Goal: Task Accomplishment & Management: Complete application form

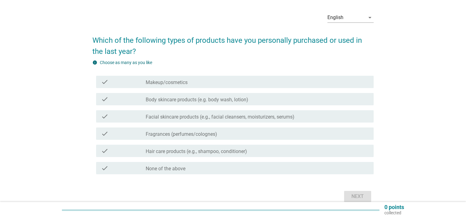
scroll to position [31, 0]
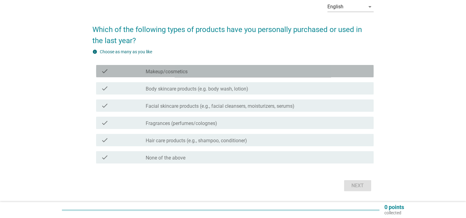
click at [218, 72] on div "check_box_outline_blank Makeup/cosmetics" at bounding box center [257, 70] width 223 height 7
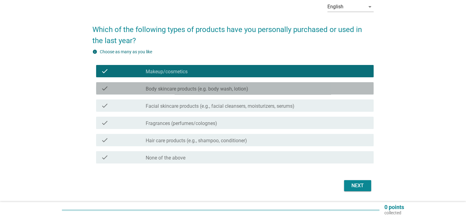
click at [221, 90] on label "Body skincare products (e.g. body wash, lotion)" at bounding box center [197, 89] width 103 height 6
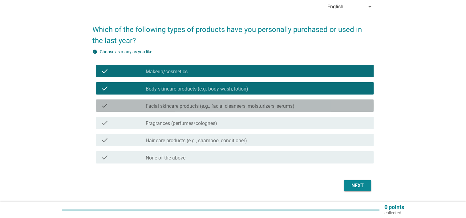
click at [221, 102] on div "check_box_outline_blank Facial skincare products (e.g., facial cleansers, moist…" at bounding box center [257, 105] width 223 height 7
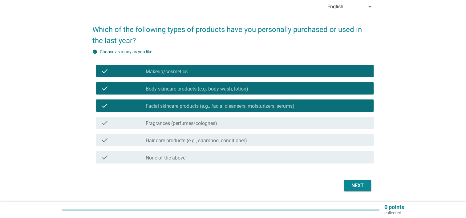
click at [219, 124] on div "check_box_outline_blank Fragrances (perfumes/colognes)" at bounding box center [257, 122] width 223 height 7
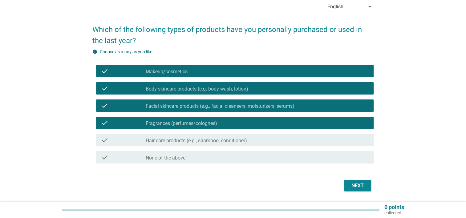
click at [220, 139] on label "Hair care products (e.g., shampoo, conditioner)" at bounding box center [196, 141] width 101 height 6
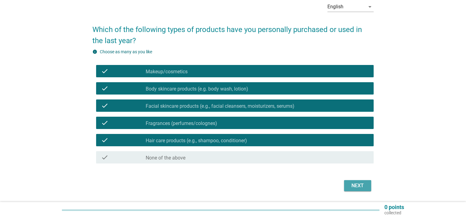
click at [362, 187] on div "Next" at bounding box center [357, 185] width 17 height 7
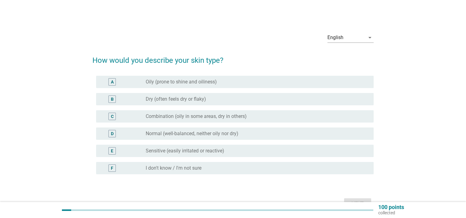
click at [241, 115] on label "Combination (oily in some areas, dry in others)" at bounding box center [196, 116] width 101 height 6
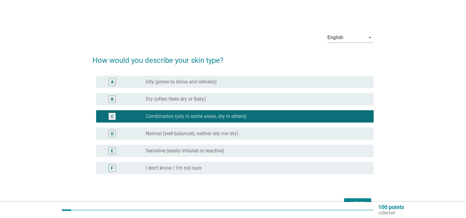
scroll to position [31, 0]
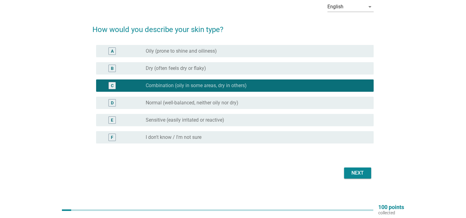
click at [350, 175] on div "Next" at bounding box center [357, 172] width 17 height 7
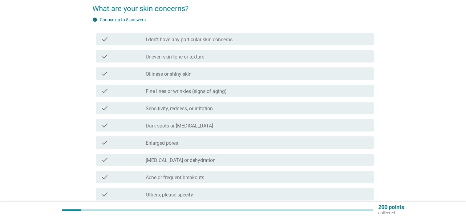
scroll to position [62, 0]
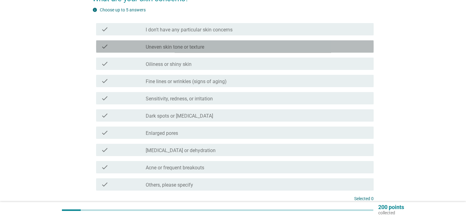
click at [219, 47] on div "check_box_outline_blank Uneven skin tone or texture" at bounding box center [257, 46] width 223 height 7
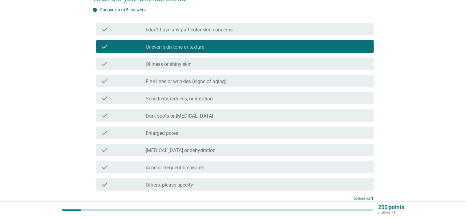
click at [224, 116] on div "check_box_outline_blank Dark spots or [MEDICAL_DATA]" at bounding box center [257, 115] width 223 height 7
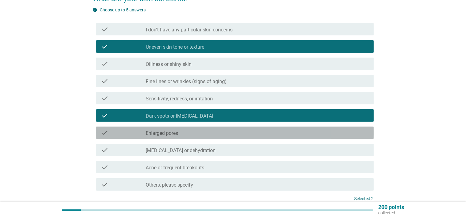
click at [211, 130] on div "check_box_outline_blank Enlarged pores" at bounding box center [257, 132] width 223 height 7
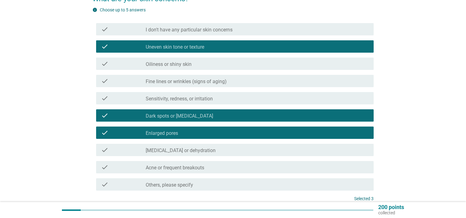
click at [219, 153] on div "check_box_outline_blank [MEDICAL_DATA] or dehydration" at bounding box center [257, 149] width 223 height 7
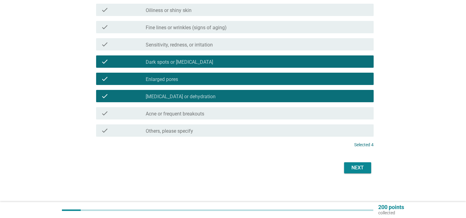
scroll to position [116, 0]
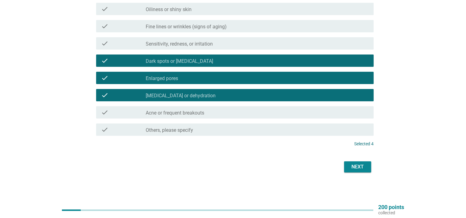
click at [350, 168] on div "Next" at bounding box center [357, 166] width 17 height 7
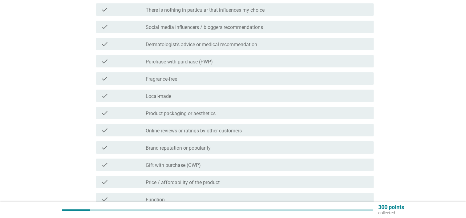
scroll to position [92, 0]
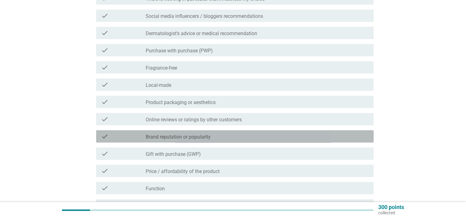
click at [219, 139] on div "check_box_outline_blank Brand reputation or popularity" at bounding box center [257, 136] width 223 height 7
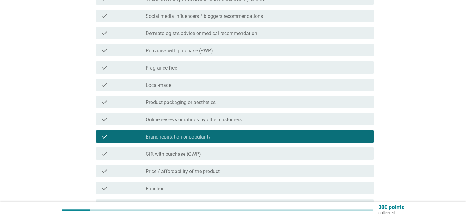
click at [209, 170] on label "Price / affordability of the product" at bounding box center [183, 171] width 74 height 6
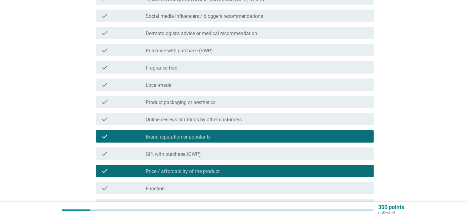
click at [217, 120] on label "Online reviews or ratings by other customers" at bounding box center [194, 120] width 96 height 6
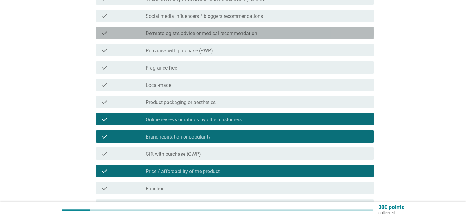
click at [218, 38] on div "check check_box_outline_blank Dermatologist’s advice or medical recommendation" at bounding box center [234, 33] width 277 height 12
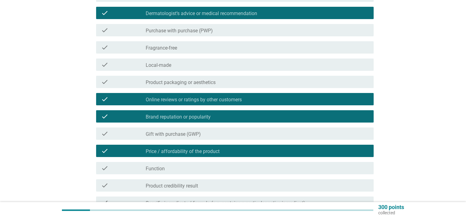
scroll to position [123, 0]
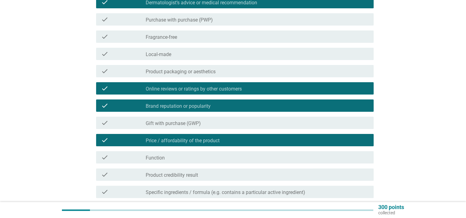
click at [208, 155] on div "check_box_outline_blank Function" at bounding box center [257, 157] width 223 height 7
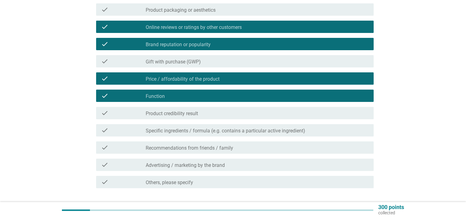
scroll to position [216, 0]
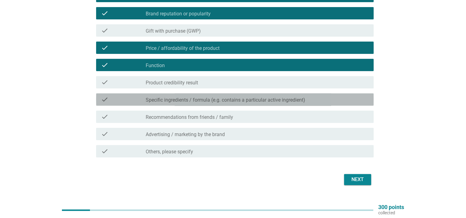
click at [319, 102] on div "check_box_outline_blank Specific ingredients / formula (e.g. contains a particu…" at bounding box center [257, 99] width 223 height 7
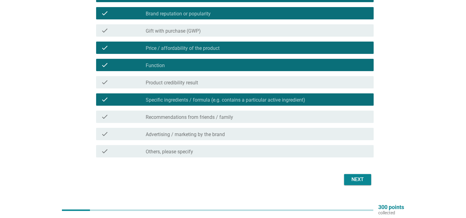
click at [260, 100] on label "Specific ingredients / formula (e.g. contains a particular active ingredient)" at bounding box center [225, 100] width 159 height 6
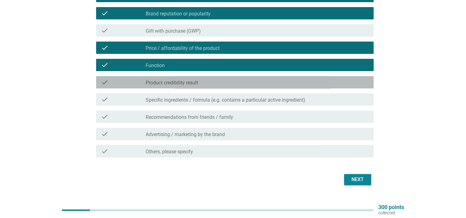
click at [259, 81] on div "check_box_outline_blank Product credibility result" at bounding box center [257, 82] width 223 height 7
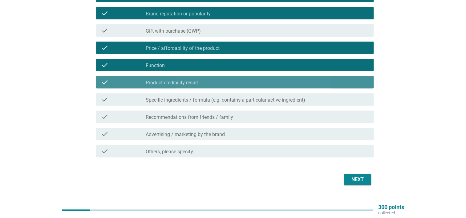
click at [264, 86] on div "check check_box_outline_blank Product credibility result" at bounding box center [234, 82] width 277 height 12
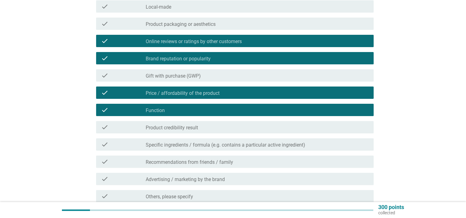
scroll to position [228, 0]
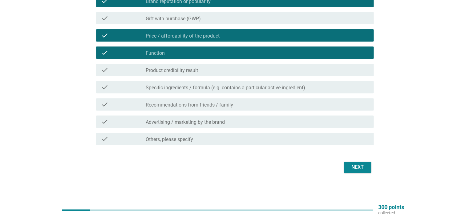
click at [358, 168] on div "Next" at bounding box center [357, 166] width 17 height 7
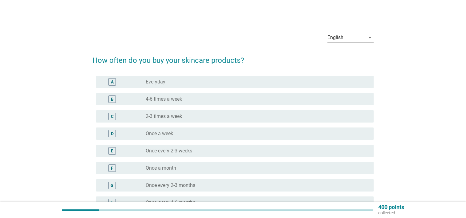
scroll to position [31, 0]
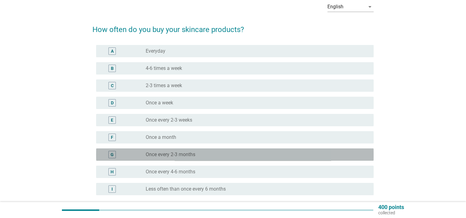
click at [235, 156] on div "radio_button_unchecked Once every 2-3 months" at bounding box center [255, 154] width 218 height 6
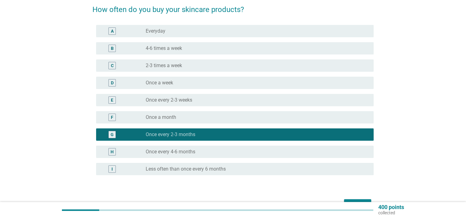
scroll to position [62, 0]
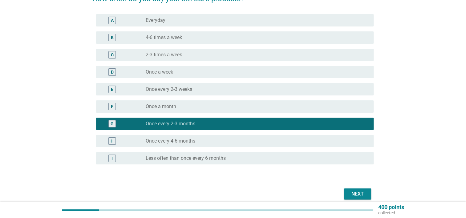
click at [179, 140] on label "Once every 4-6 months" at bounding box center [171, 141] width 50 height 6
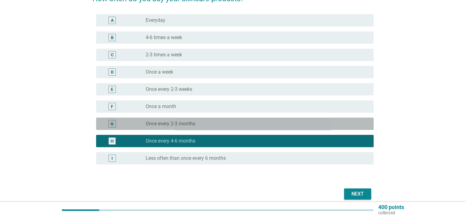
click at [221, 123] on div "radio_button_unchecked Once every 2-3 months" at bounding box center [255, 124] width 218 height 6
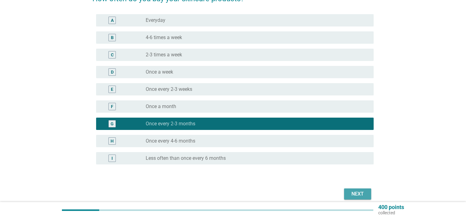
click at [349, 193] on div "Next" at bounding box center [357, 193] width 17 height 7
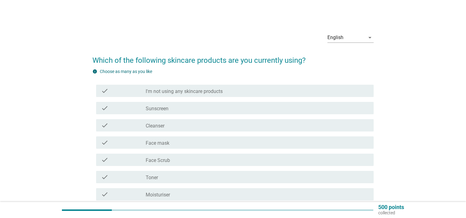
scroll to position [31, 0]
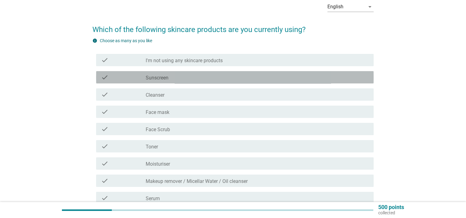
click at [198, 80] on div "check_box_outline_blank Sunscreen" at bounding box center [257, 77] width 223 height 7
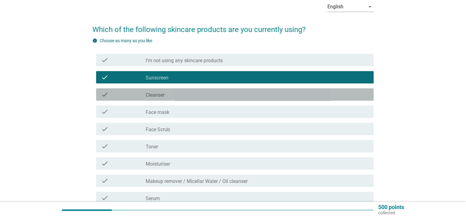
click at [195, 97] on div "check_box_outline_blank Cleanser" at bounding box center [257, 94] width 223 height 7
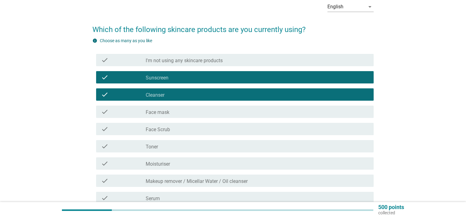
click at [192, 114] on div "check_box_outline_blank Face mask" at bounding box center [257, 111] width 223 height 7
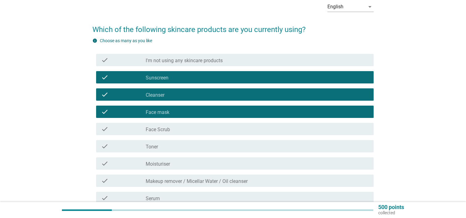
click at [193, 131] on div "check_box_outline_blank Face Scrub" at bounding box center [257, 128] width 223 height 7
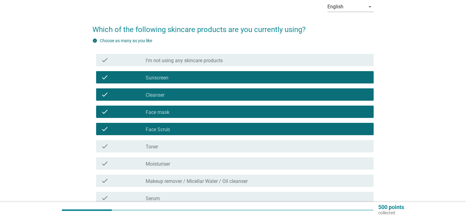
scroll to position [62, 0]
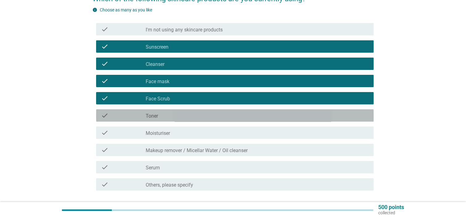
click at [169, 115] on div "check_box_outline_blank Toner" at bounding box center [257, 115] width 223 height 7
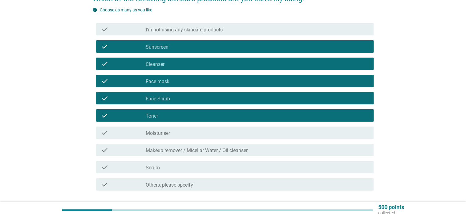
click at [189, 135] on div "check_box_outline_blank Moisturiser" at bounding box center [257, 132] width 223 height 7
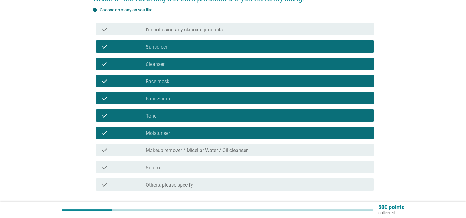
click at [222, 150] on label "Makeup remover / Micellar Water / Oil cleanser" at bounding box center [197, 150] width 102 height 6
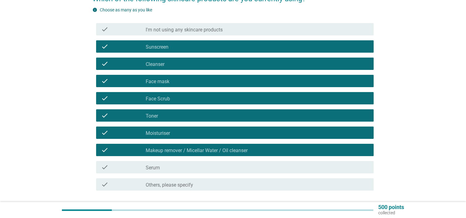
click at [220, 167] on div "check_box_outline_blank Serum" at bounding box center [257, 166] width 223 height 7
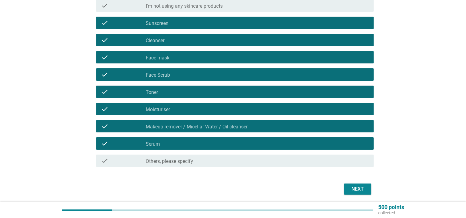
scroll to position [107, 0]
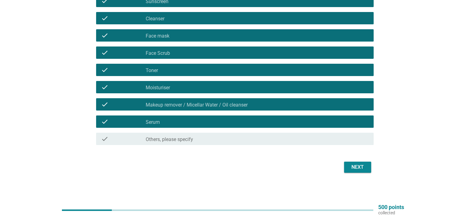
click at [346, 165] on button "Next" at bounding box center [357, 167] width 27 height 11
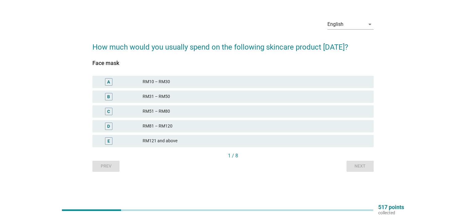
scroll to position [0, 0]
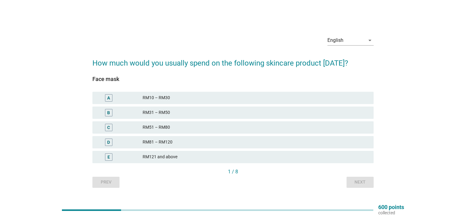
click at [180, 143] on div "RM81 – RM120" at bounding box center [256, 142] width 226 height 7
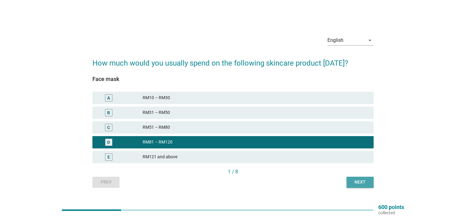
click at [361, 184] on div "Next" at bounding box center [359, 182] width 17 height 6
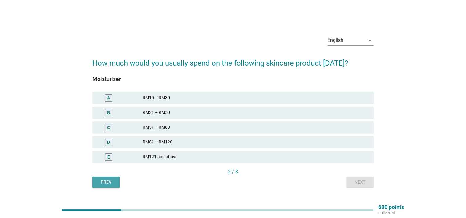
click at [107, 181] on div "Prev" at bounding box center [105, 182] width 17 height 6
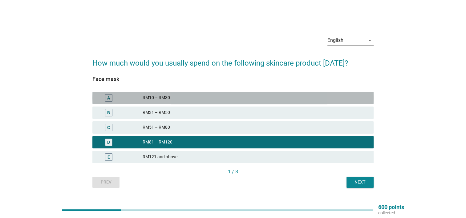
click at [193, 97] on div "RM10 – RM30" at bounding box center [256, 97] width 226 height 7
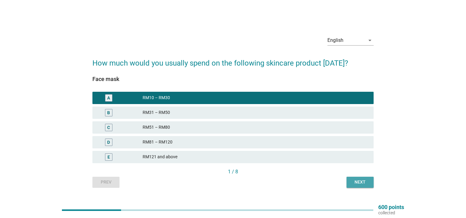
click at [362, 184] on div "Next" at bounding box center [359, 182] width 17 height 6
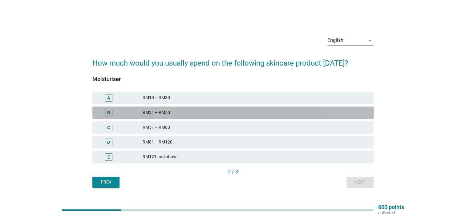
click at [181, 114] on div "RM31 – RM50" at bounding box center [256, 112] width 226 height 7
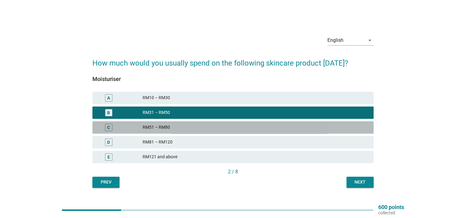
click at [229, 130] on div "RM51 – RM80" at bounding box center [256, 127] width 226 height 7
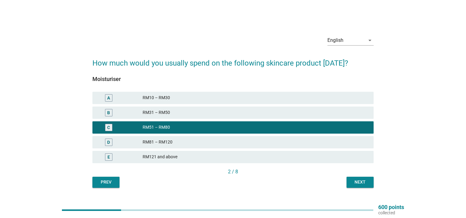
click at [244, 116] on div "B RM31 – RM50" at bounding box center [232, 113] width 281 height 12
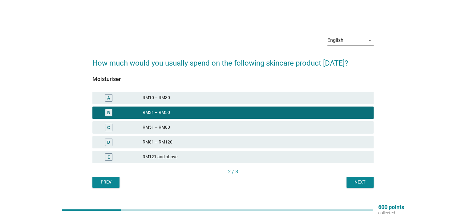
click at [206, 126] on div "RM51 – RM80" at bounding box center [256, 127] width 226 height 7
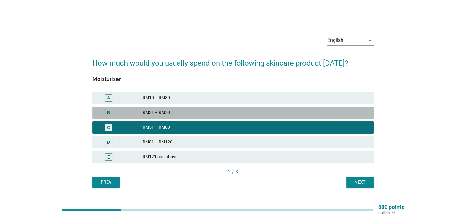
click at [232, 113] on div "RM31 – RM50" at bounding box center [256, 112] width 226 height 7
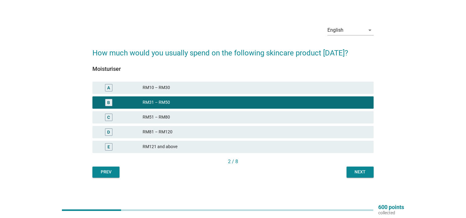
scroll to position [16, 0]
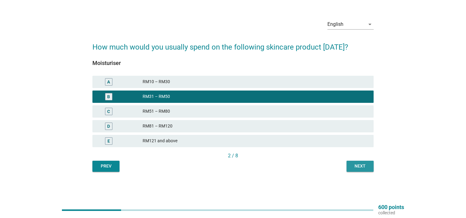
click at [361, 165] on div "Next" at bounding box center [359, 166] width 17 height 6
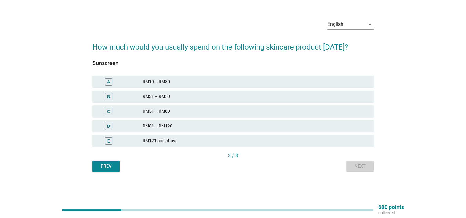
scroll to position [0, 0]
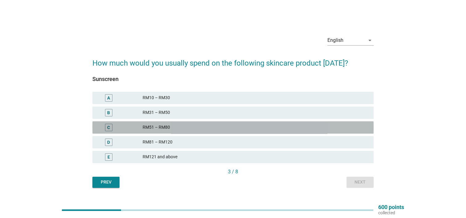
click at [197, 130] on div "RM51 – RM80" at bounding box center [256, 127] width 226 height 7
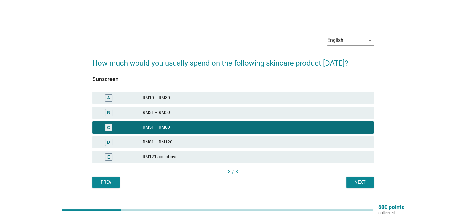
click at [201, 113] on div "RM31 – RM50" at bounding box center [256, 112] width 226 height 7
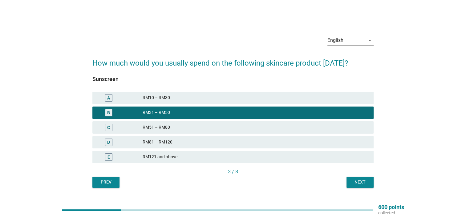
click at [361, 184] on div "Next" at bounding box center [359, 182] width 17 height 6
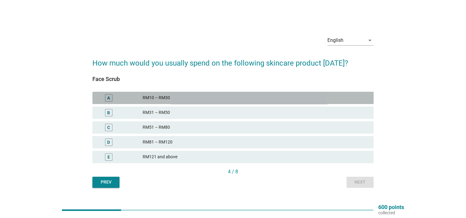
click at [216, 97] on div "RM10 – RM30" at bounding box center [256, 97] width 226 height 7
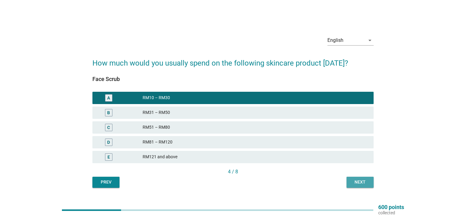
click at [351, 180] on div "Next" at bounding box center [359, 182] width 17 height 6
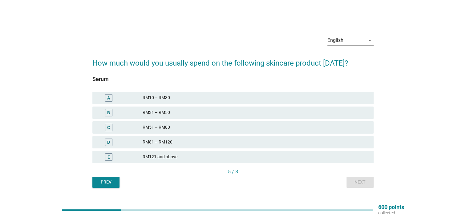
click at [194, 139] on div "RM81 – RM120" at bounding box center [256, 142] width 226 height 7
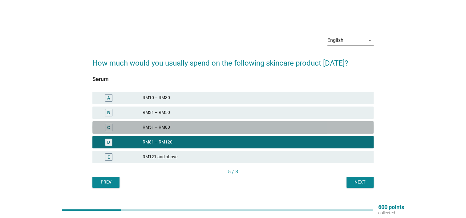
click at [180, 129] on div "RM51 – RM80" at bounding box center [256, 127] width 226 height 7
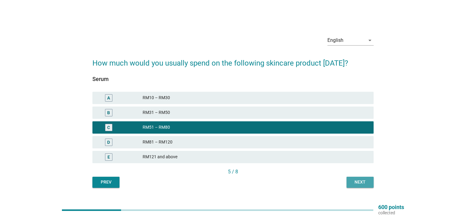
click at [353, 179] on div "Next" at bounding box center [359, 182] width 17 height 6
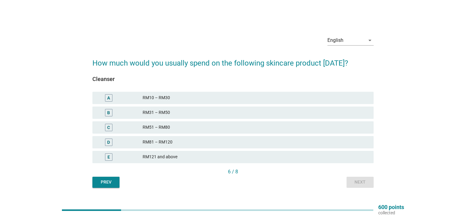
click at [233, 113] on div "RM31 – RM50" at bounding box center [256, 112] width 226 height 7
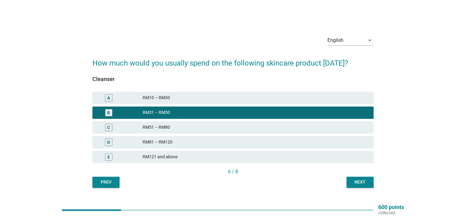
click at [237, 102] on div "A RM10 – RM30" at bounding box center [232, 98] width 281 height 12
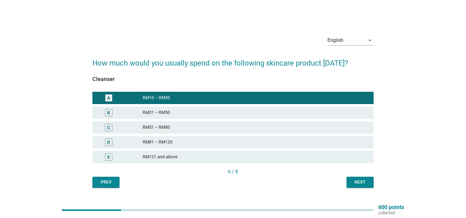
click at [355, 178] on button "Next" at bounding box center [359, 182] width 27 height 11
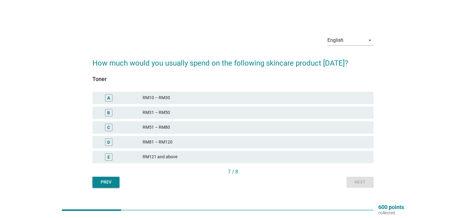
click at [194, 115] on div "RM31 – RM50" at bounding box center [256, 112] width 226 height 7
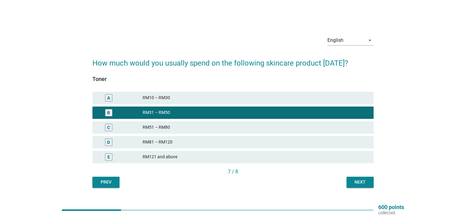
click at [362, 182] on div "Next" at bounding box center [359, 182] width 17 height 6
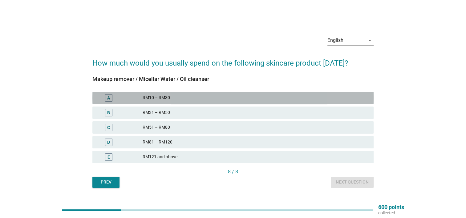
click at [208, 100] on div "RM10 – RM30" at bounding box center [256, 97] width 226 height 7
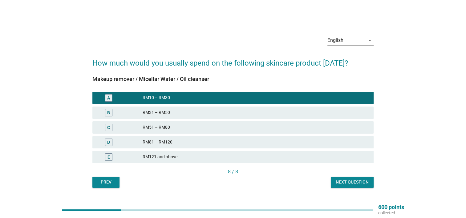
click at [354, 186] on button "Next question" at bounding box center [352, 182] width 43 height 11
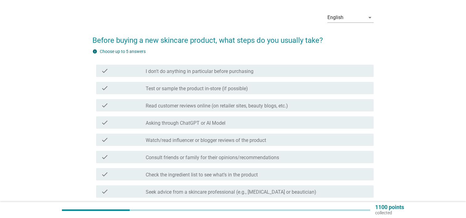
scroll to position [31, 0]
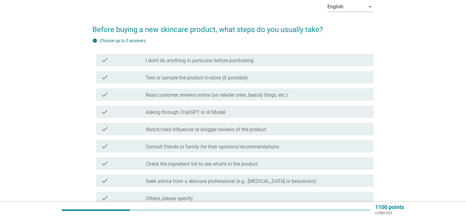
click at [267, 77] on div "check_box_outline_blank Test or sample the product in-store (if possible)" at bounding box center [257, 77] width 223 height 7
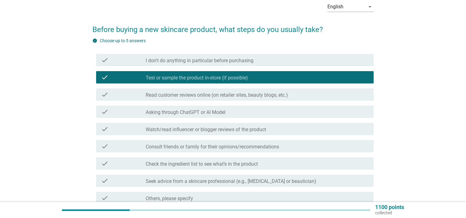
click at [294, 95] on div "check_box_outline_blank Read customer reviews online (on retailer sites, beauty…" at bounding box center [257, 94] width 223 height 7
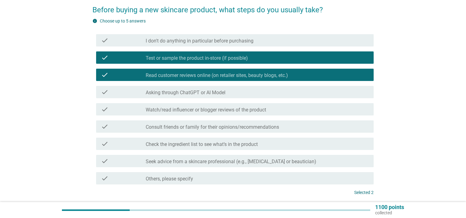
scroll to position [62, 0]
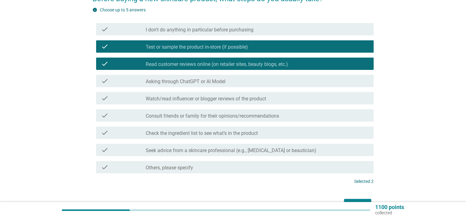
click at [305, 132] on div "check_box_outline_blank Check the ingredient list to see what’s in the product" at bounding box center [257, 132] width 223 height 7
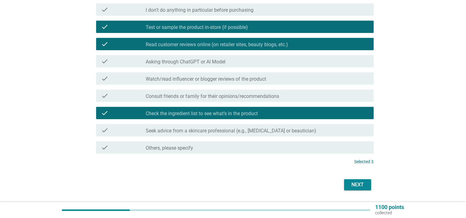
scroll to position [92, 0]
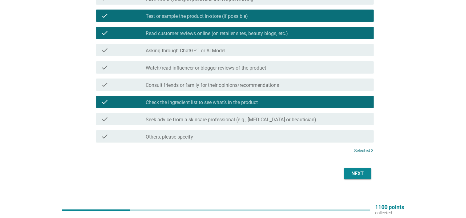
click at [358, 173] on div "Next" at bounding box center [357, 173] width 17 height 7
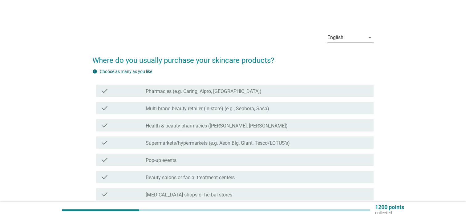
click at [250, 91] on div "check_box_outline_blank Pharmacies (e.g. Caring, Alpro, Health Lane)" at bounding box center [257, 90] width 223 height 7
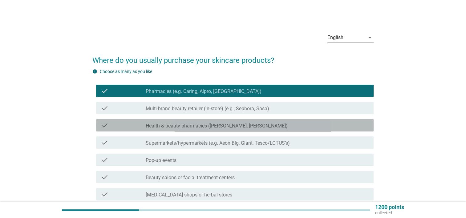
click at [265, 124] on div "check_box_outline_blank Health & beauty pharmacies (e.g. Guardian, [PERSON_NAME…" at bounding box center [257, 125] width 223 height 7
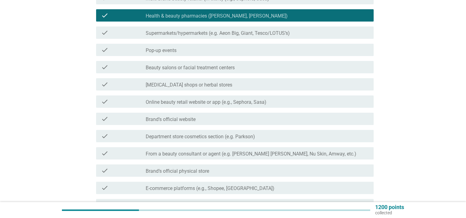
scroll to position [123, 0]
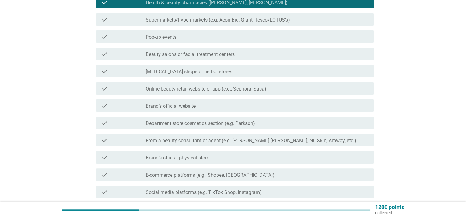
click at [272, 110] on div "check check_box_outline_blank Brand’s official website" at bounding box center [234, 105] width 277 height 12
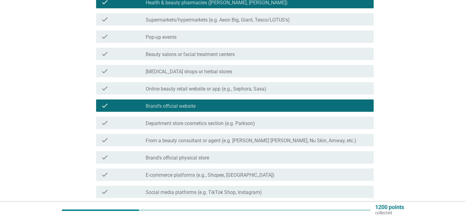
scroll to position [154, 0]
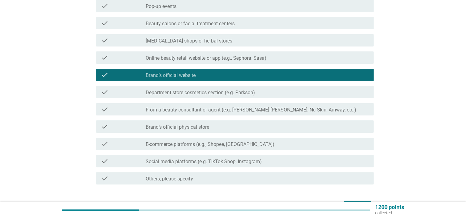
click at [276, 146] on div "check_box_outline_blank E-commerce platforms (e.g., Shopee, Lazada)" at bounding box center [257, 143] width 223 height 7
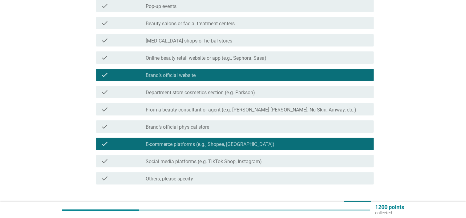
scroll to position [185, 0]
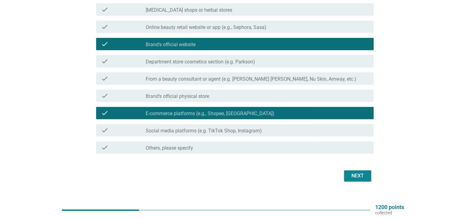
click at [365, 176] on div "Next" at bounding box center [357, 175] width 17 height 7
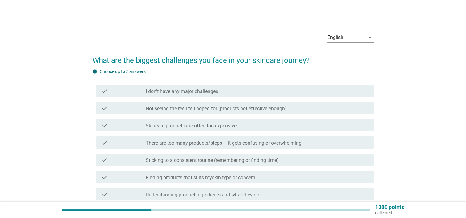
scroll to position [31, 0]
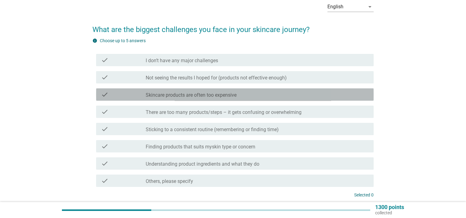
click at [254, 96] on div "check_box_outline_blank Skincare products are often too expensive" at bounding box center [257, 94] width 223 height 7
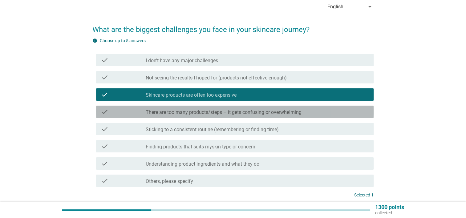
click at [325, 112] on div "check_box_outline_blank There are too many products/steps – it gets confusing o…" at bounding box center [257, 111] width 223 height 7
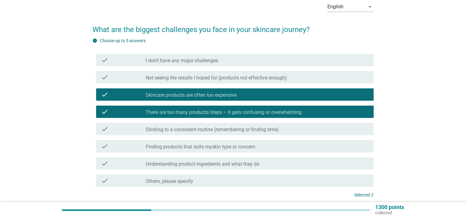
click at [284, 144] on div "check_box_outline_blank Finding products that suits myskin type or concern" at bounding box center [257, 146] width 223 height 7
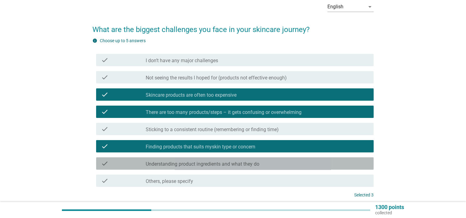
click at [289, 163] on div "check_box_outline_blank Understanding product ingredients and what they do" at bounding box center [257, 163] width 223 height 7
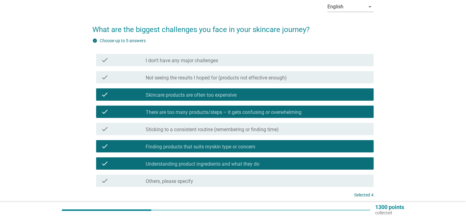
scroll to position [62, 0]
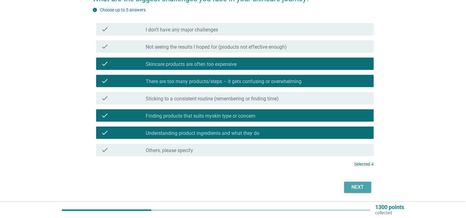
click at [356, 186] on div "Next" at bounding box center [357, 187] width 17 height 7
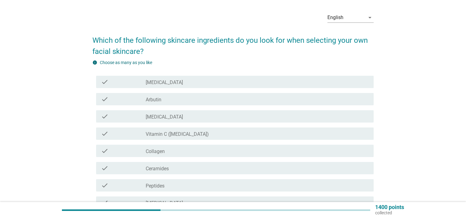
scroll to position [31, 0]
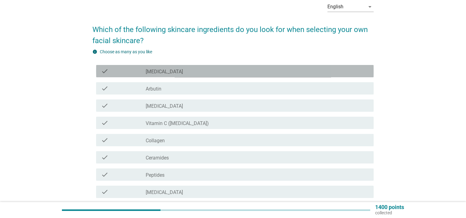
click at [186, 74] on div "check_box_outline_blank [MEDICAL_DATA]" at bounding box center [257, 70] width 223 height 7
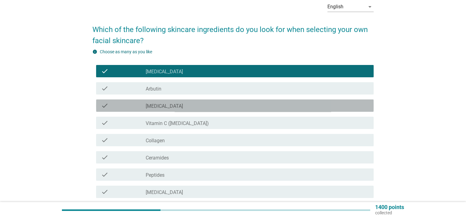
click at [182, 105] on div "check_box_outline_blank [MEDICAL_DATA]" at bounding box center [257, 105] width 223 height 7
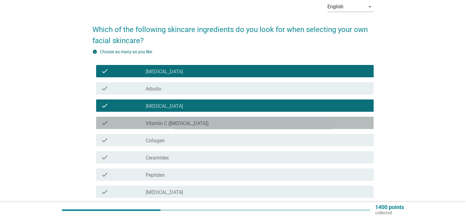
click at [186, 125] on label "Vitamin C ([MEDICAL_DATA])" at bounding box center [177, 123] width 63 height 6
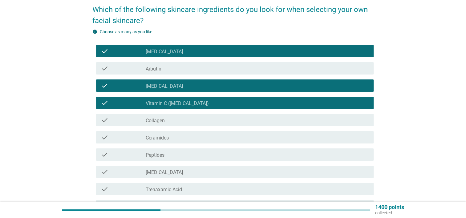
scroll to position [62, 0]
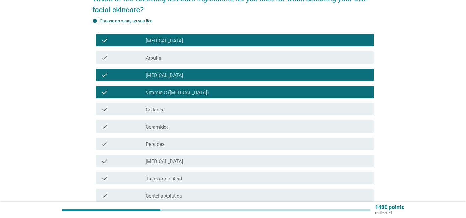
click at [188, 127] on div "check_box_outline_blank Ceramides" at bounding box center [257, 126] width 223 height 7
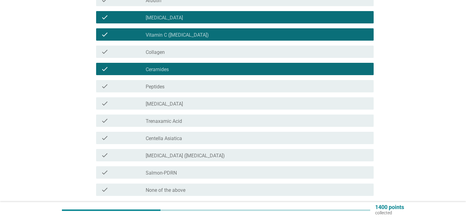
scroll to position [123, 0]
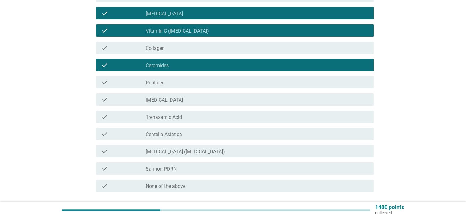
click at [202, 151] on div "check_box_outline_blank [MEDICAL_DATA] ([MEDICAL_DATA])" at bounding box center [257, 150] width 223 height 7
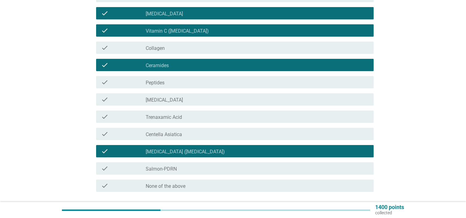
click at [249, 99] on div "check_box_outline_blank [MEDICAL_DATA]" at bounding box center [257, 99] width 223 height 7
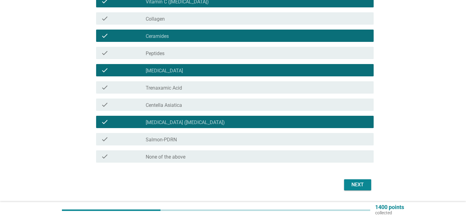
scroll to position [154, 0]
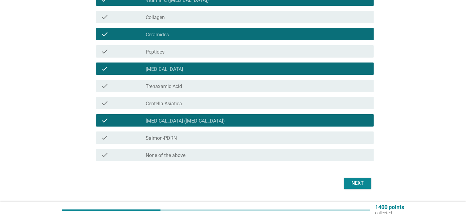
click at [356, 186] on div "Next" at bounding box center [357, 182] width 17 height 7
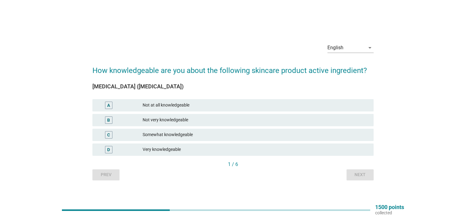
click at [192, 135] on div "Somewhat knowledgeable" at bounding box center [256, 134] width 226 height 7
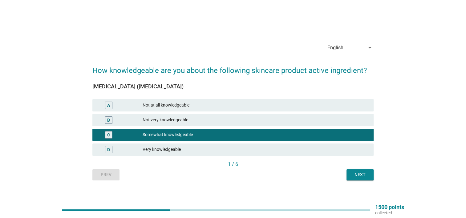
click at [355, 177] on div "Next" at bounding box center [359, 174] width 17 height 6
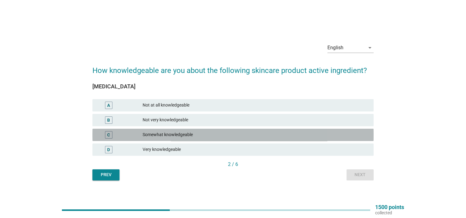
click at [221, 136] on div "Somewhat knowledgeable" at bounding box center [256, 134] width 226 height 7
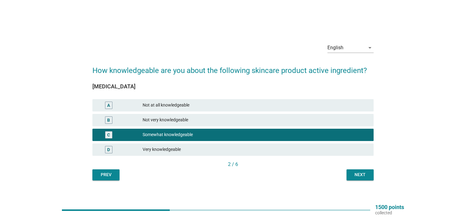
click at [353, 174] on div "Next" at bounding box center [359, 174] width 17 height 6
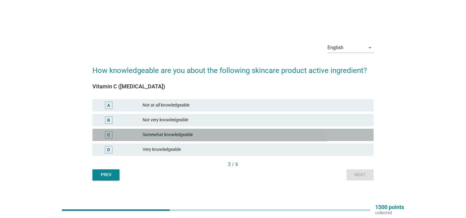
click at [204, 138] on div "Somewhat knowledgeable" at bounding box center [256, 134] width 226 height 7
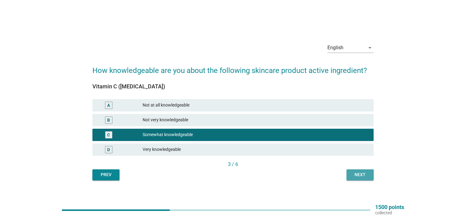
click at [353, 174] on div "Next" at bounding box center [359, 174] width 17 height 6
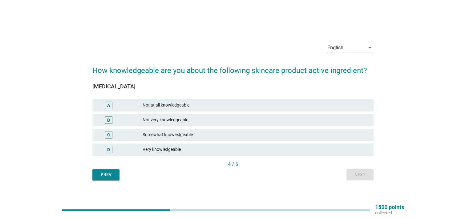
click at [210, 134] on div "Somewhat knowledgeable" at bounding box center [256, 134] width 226 height 7
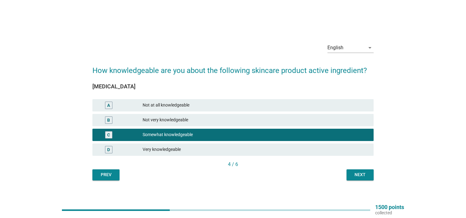
click at [370, 173] on button "Next" at bounding box center [359, 174] width 27 height 11
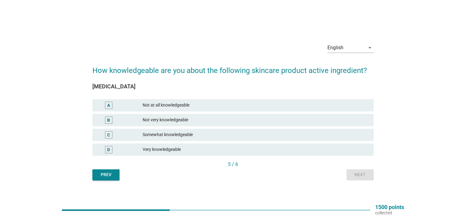
click at [222, 134] on div "Somewhat knowledgeable" at bounding box center [256, 134] width 226 height 7
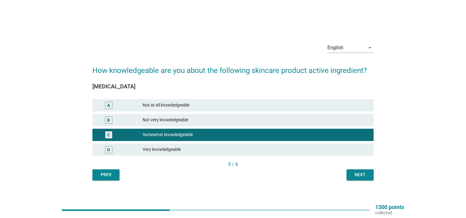
click at [358, 176] on div "Next" at bounding box center [359, 174] width 17 height 6
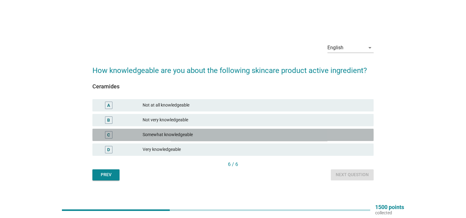
click at [216, 139] on div "C Somewhat knowledgeable" at bounding box center [232, 135] width 281 height 12
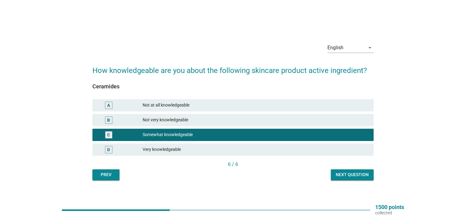
click at [361, 178] on div "Next question" at bounding box center [352, 174] width 33 height 6
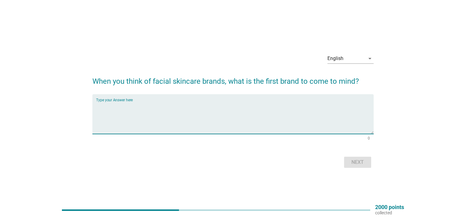
click at [270, 120] on textarea "Type your Answer here" at bounding box center [234, 118] width 277 height 32
click at [201, 113] on textarea "Type your Answer here" at bounding box center [234, 118] width 277 height 32
click at [139, 102] on textarea "Olay," at bounding box center [234, 118] width 277 height 32
type textarea "Olay"
click at [358, 163] on div "Next" at bounding box center [357, 162] width 17 height 7
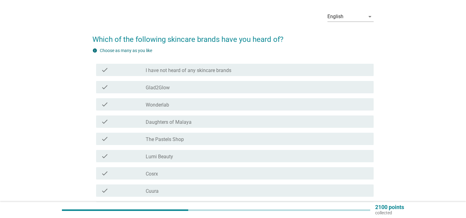
scroll to position [31, 0]
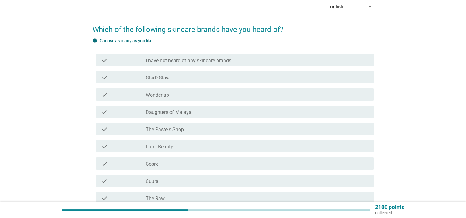
click at [189, 75] on div "check_box_outline_blank Glad2Glow" at bounding box center [257, 77] width 223 height 7
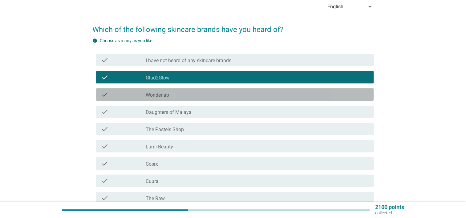
click at [191, 94] on div "check_box_outline_blank Wonderlab" at bounding box center [257, 94] width 223 height 7
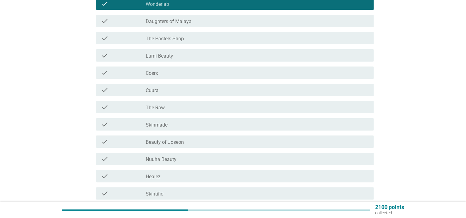
scroll to position [123, 0]
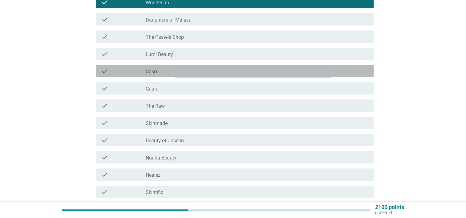
click at [171, 72] on div "check_box_outline_blank Cosrx" at bounding box center [257, 70] width 223 height 7
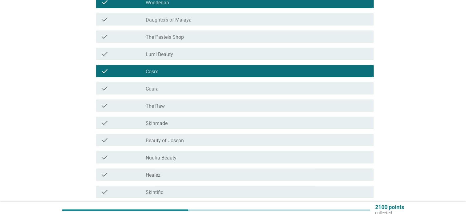
click at [175, 104] on div "check_box_outline_blank The Raw" at bounding box center [257, 105] width 223 height 7
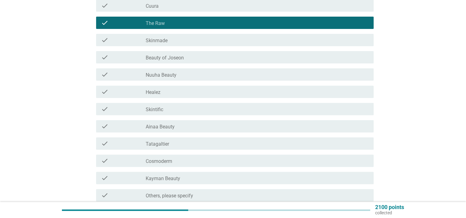
scroll to position [216, 0]
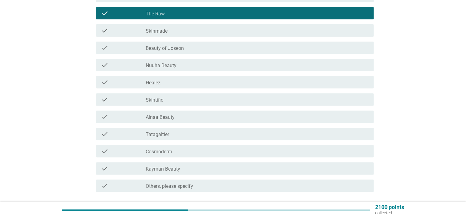
click at [181, 99] on div "check_box_outline_blank Skintific" at bounding box center [257, 99] width 223 height 7
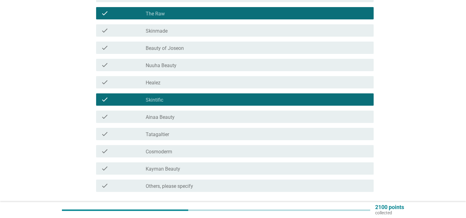
scroll to position [246, 0]
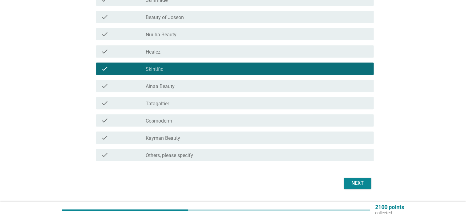
click at [182, 119] on div "check_box_outline_blank Cosmoderm" at bounding box center [257, 120] width 223 height 7
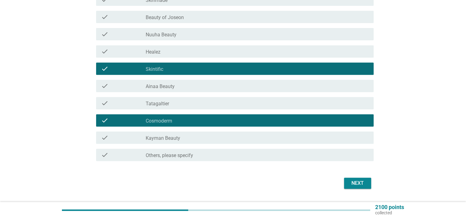
click at [355, 183] on div "Next" at bounding box center [357, 182] width 17 height 7
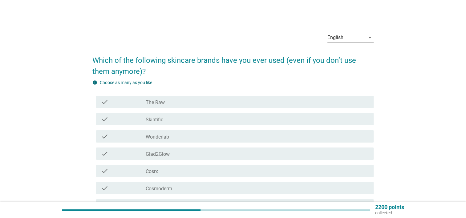
scroll to position [31, 0]
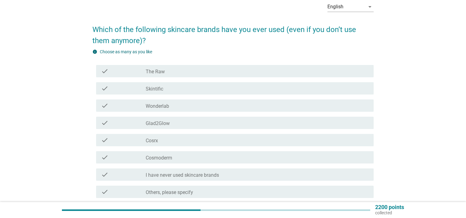
click at [174, 142] on div "check_box_outline_blank Cosrx" at bounding box center [257, 139] width 223 height 7
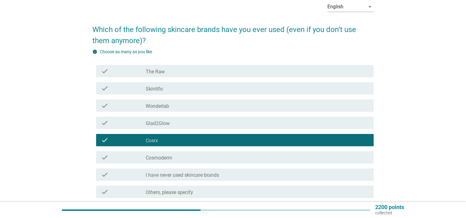
click at [183, 87] on div "check_box_outline_blank Skintific" at bounding box center [257, 88] width 223 height 7
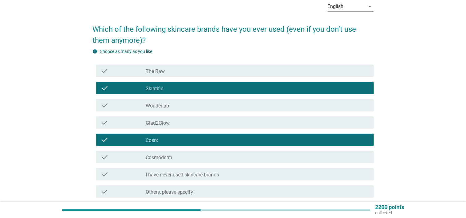
scroll to position [84, 0]
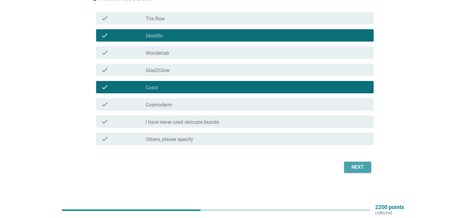
click at [355, 167] on div "Next" at bounding box center [357, 166] width 17 height 7
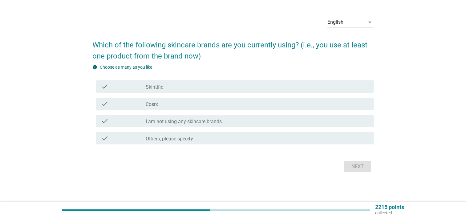
scroll to position [0, 0]
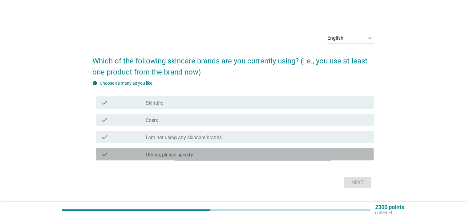
click at [240, 155] on div "check_box Others, please specify" at bounding box center [257, 154] width 223 height 7
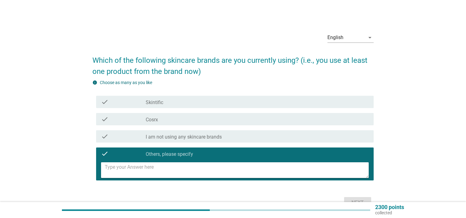
click at [200, 167] on textarea at bounding box center [237, 170] width 264 height 16
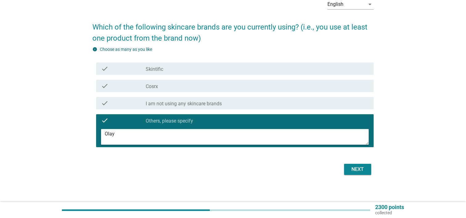
scroll to position [36, 0]
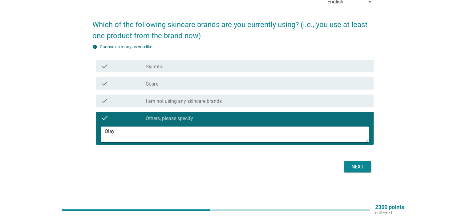
type textarea "Olay"
click at [355, 167] on div "Next" at bounding box center [357, 166] width 17 height 7
click at [363, 169] on div "Next" at bounding box center [232, 166] width 281 height 15
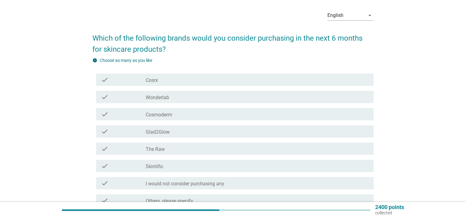
scroll to position [53, 0]
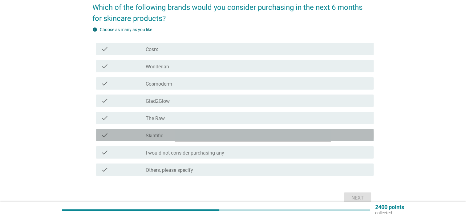
click at [228, 138] on div "check_box Skintific" at bounding box center [257, 134] width 223 height 7
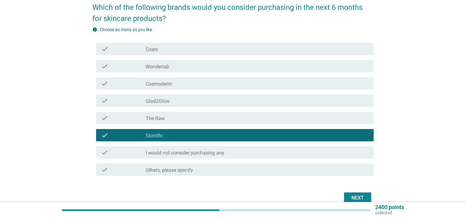
click at [237, 115] on div "check_box_outline_blank The Raw" at bounding box center [257, 117] width 223 height 7
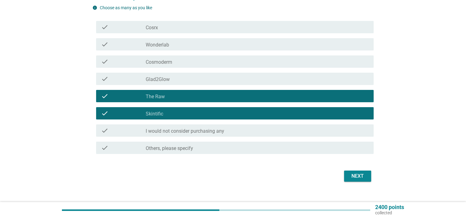
scroll to position [84, 0]
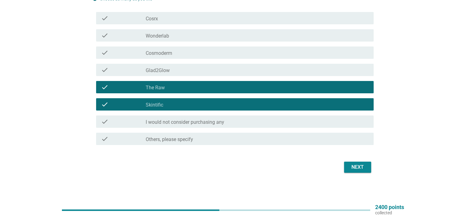
click at [357, 167] on div "Next" at bounding box center [357, 166] width 17 height 7
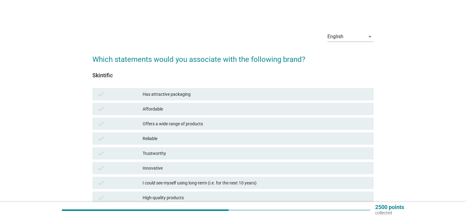
scroll to position [0, 0]
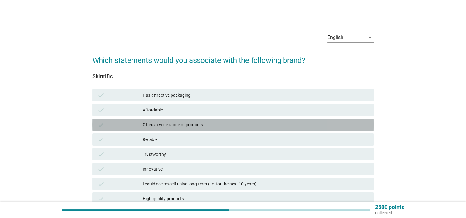
click at [223, 126] on div "Offers a wide range of products" at bounding box center [256, 124] width 226 height 7
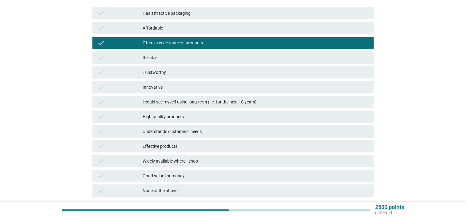
scroll to position [92, 0]
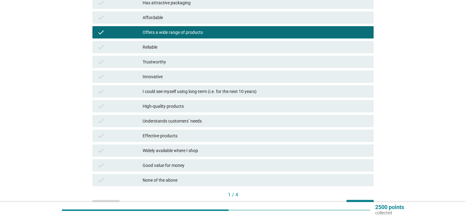
click at [265, 120] on div "Understands customers’ needs" at bounding box center [256, 120] width 226 height 7
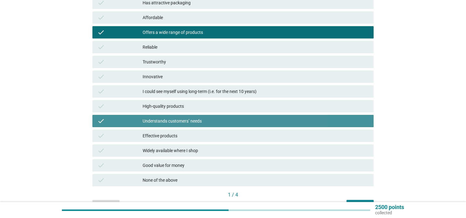
click at [268, 121] on div "Understands customers’ needs" at bounding box center [256, 120] width 226 height 7
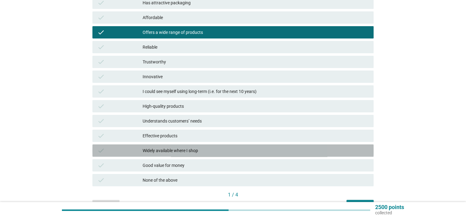
click at [270, 153] on div "Widely available where I shop" at bounding box center [256, 150] width 226 height 7
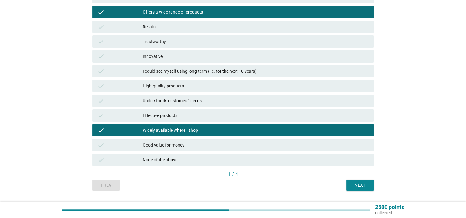
scroll to position [123, 0]
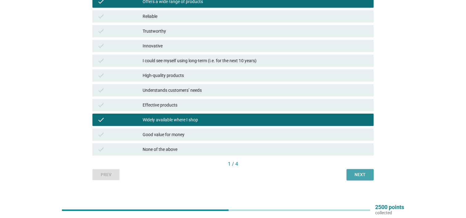
click at [362, 173] on div "Next" at bounding box center [359, 174] width 17 height 6
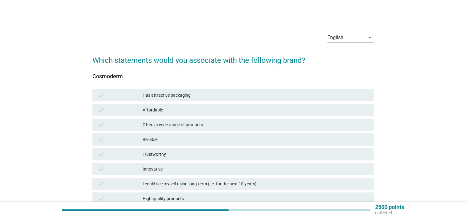
scroll to position [129, 0]
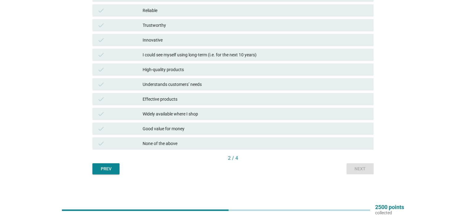
click at [111, 170] on div "Prev" at bounding box center [105, 169] width 17 height 6
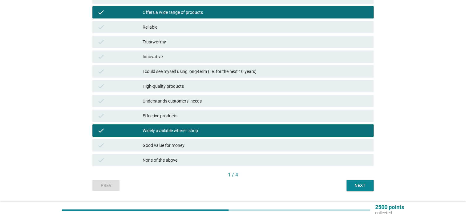
scroll to position [123, 0]
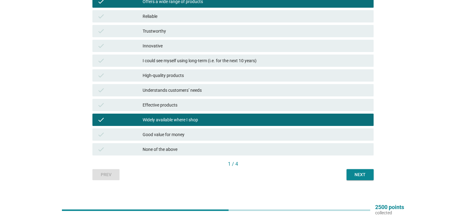
click at [205, 103] on div "Effective products" at bounding box center [256, 104] width 226 height 7
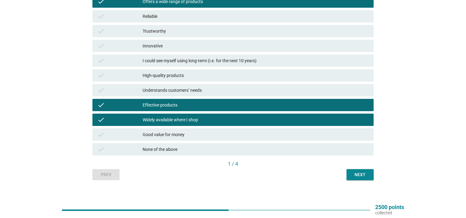
click at [357, 175] on div "Next" at bounding box center [359, 174] width 17 height 6
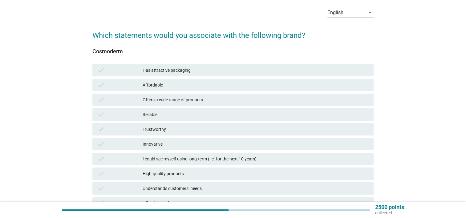
scroll to position [92, 0]
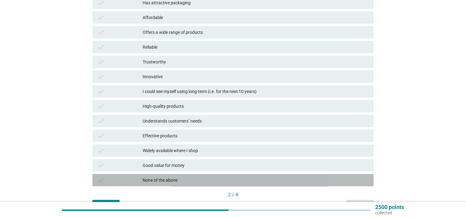
click at [186, 177] on div "None of the above" at bounding box center [256, 179] width 226 height 7
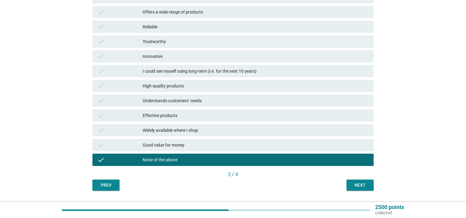
scroll to position [123, 0]
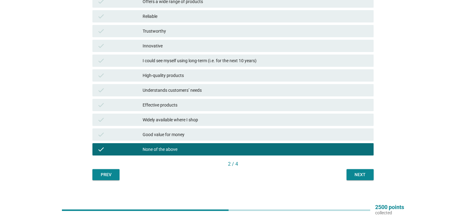
click at [355, 175] on div "Next" at bounding box center [359, 174] width 17 height 6
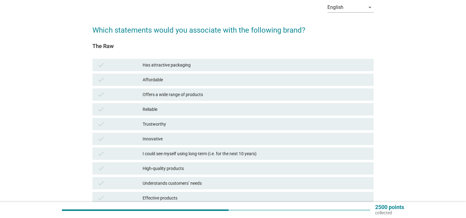
scroll to position [92, 0]
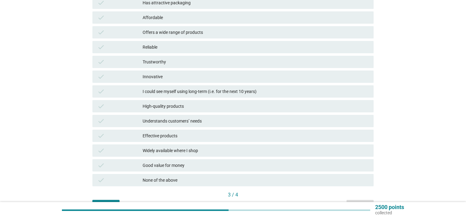
click at [230, 148] on div "Widely available where I shop" at bounding box center [256, 150] width 226 height 7
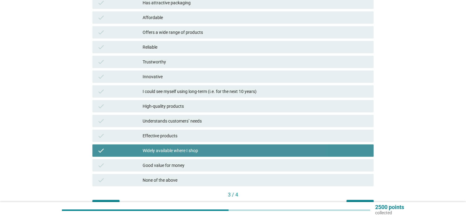
click at [233, 166] on div "Good value for money" at bounding box center [256, 165] width 226 height 7
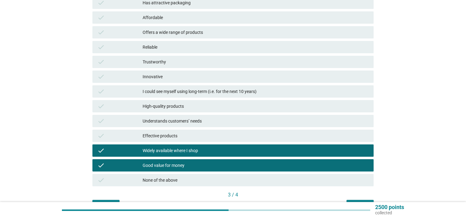
scroll to position [123, 0]
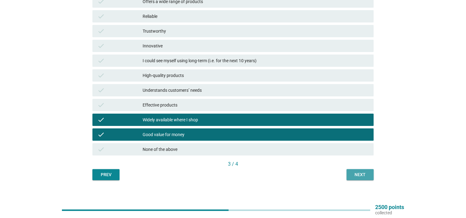
click at [360, 175] on div "Next" at bounding box center [359, 174] width 17 height 6
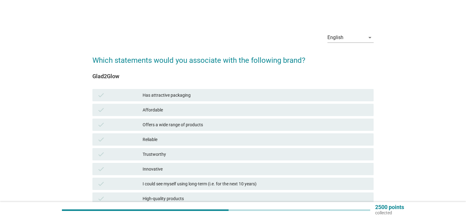
click at [221, 107] on div "Affordable" at bounding box center [256, 109] width 226 height 7
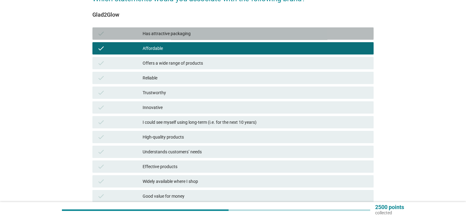
click at [200, 37] on div "Has attractive packaging" at bounding box center [256, 33] width 226 height 7
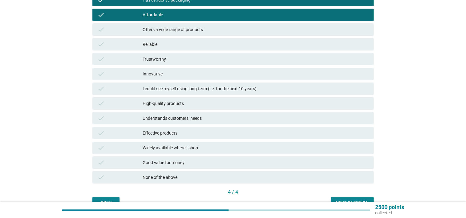
scroll to position [129, 0]
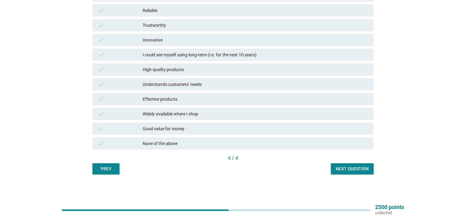
click at [362, 169] on div "Next question" at bounding box center [352, 169] width 33 height 6
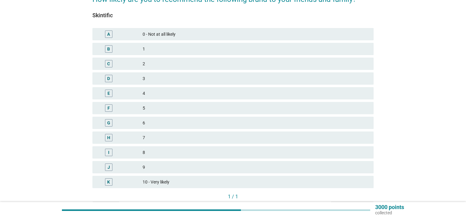
scroll to position [62, 0]
click at [182, 122] on div "6" at bounding box center [256, 122] width 226 height 7
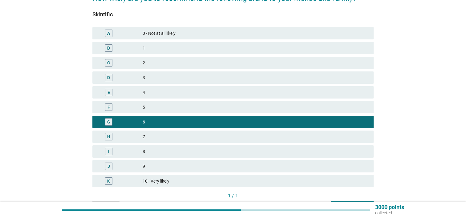
scroll to position [99, 0]
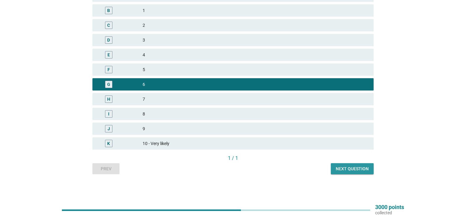
click at [347, 170] on div "Next question" at bounding box center [352, 169] width 33 height 6
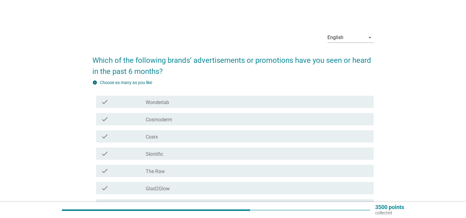
click at [200, 150] on div "check_box_outline_blank Skintific" at bounding box center [257, 153] width 223 height 7
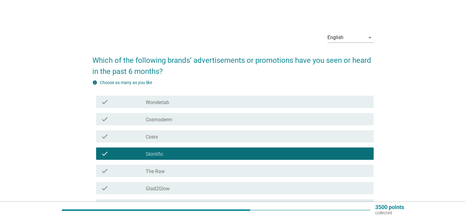
click at [213, 189] on div "check_box_outline_blank Glad2Glow" at bounding box center [257, 187] width 223 height 7
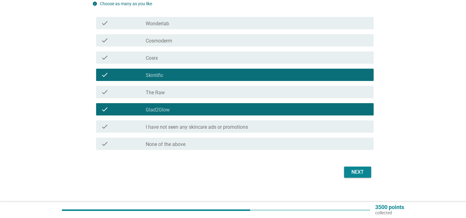
scroll to position [84, 0]
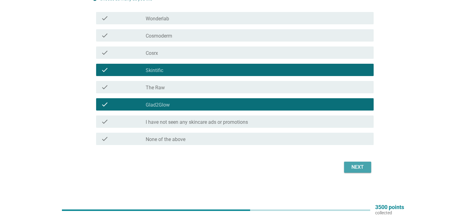
click at [347, 170] on button "Next" at bounding box center [357, 167] width 27 height 11
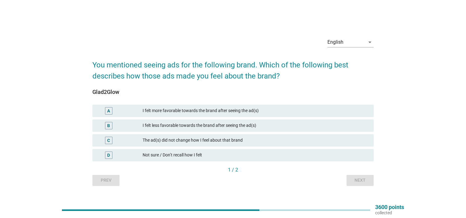
click at [272, 145] on div "C The ad(s) did not change how I feel about that brand" at bounding box center [232, 140] width 281 height 12
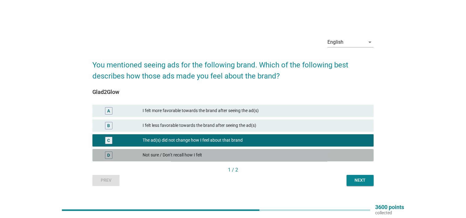
click at [242, 154] on div "Not sure / Don’t recall how I felt" at bounding box center [256, 154] width 226 height 7
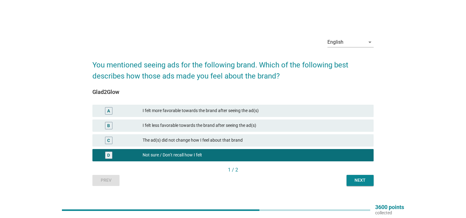
click at [257, 138] on div "The ad(s) did not change how I feel about that brand" at bounding box center [256, 140] width 226 height 7
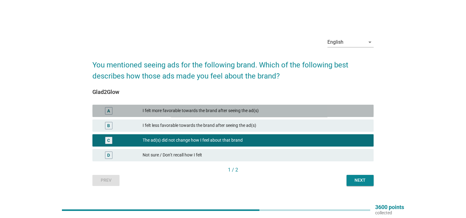
click at [272, 112] on div "I felt more favorable towards the brand after seeing the ad(s)" at bounding box center [256, 110] width 226 height 7
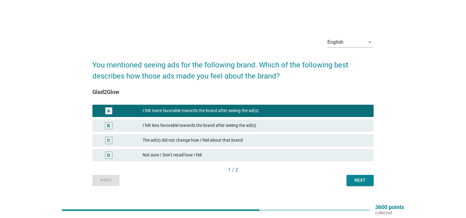
click at [350, 177] on button "Next" at bounding box center [359, 180] width 27 height 11
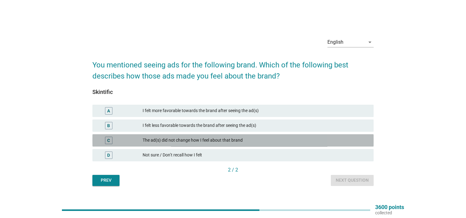
click at [276, 141] on div "The ad(s) did not change how I feel about that brand" at bounding box center [256, 140] width 226 height 7
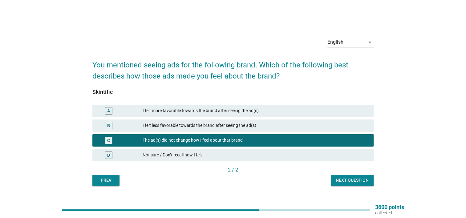
click at [352, 180] on div "Next question" at bounding box center [352, 180] width 33 height 6
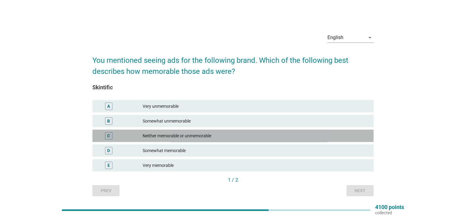
click at [226, 133] on div "Neither memorable or unmemorable" at bounding box center [256, 135] width 226 height 7
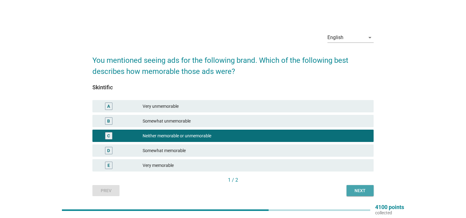
click at [357, 188] on div "Next" at bounding box center [359, 191] width 17 height 6
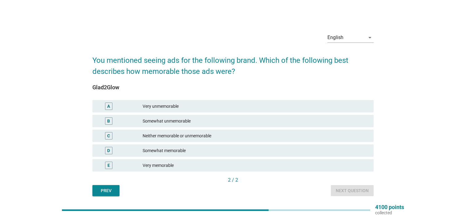
click at [204, 134] on div "Neither memorable or unmemorable" at bounding box center [256, 135] width 226 height 7
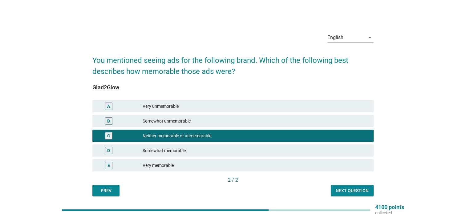
click at [345, 191] on div "Next question" at bounding box center [352, 191] width 33 height 6
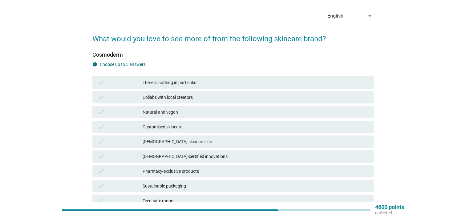
scroll to position [31, 0]
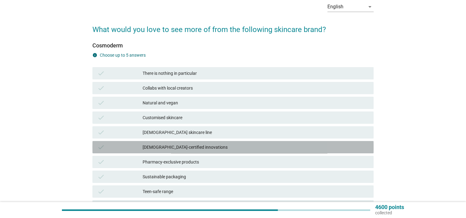
click at [236, 145] on div "[DEMOGRAPHIC_DATA]-certified innovations" at bounding box center [256, 146] width 226 height 7
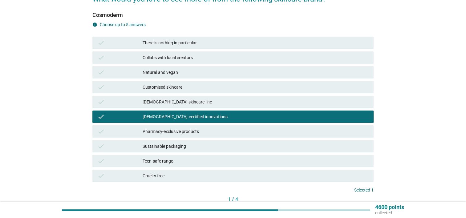
scroll to position [62, 0]
click at [248, 171] on div "check Cruelty free" at bounding box center [232, 175] width 281 height 12
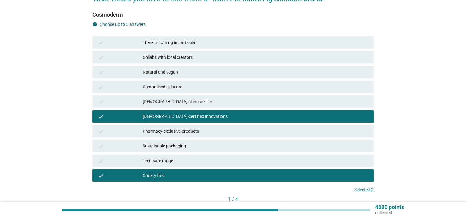
scroll to position [92, 0]
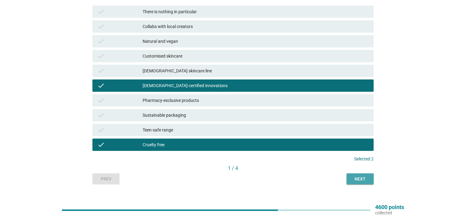
click at [361, 179] on div "Next" at bounding box center [359, 179] width 17 height 6
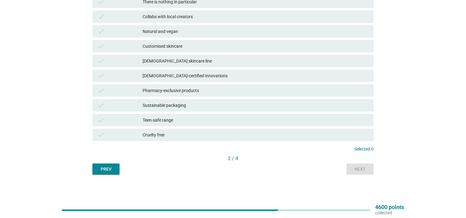
scroll to position [102, 0]
click at [107, 167] on div "Prev" at bounding box center [105, 169] width 17 height 6
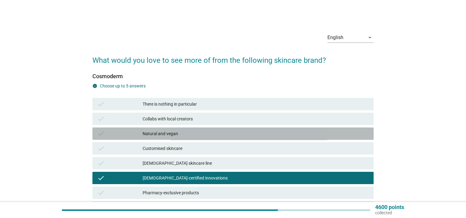
click at [181, 136] on div "Natural and vegan" at bounding box center [256, 133] width 226 height 7
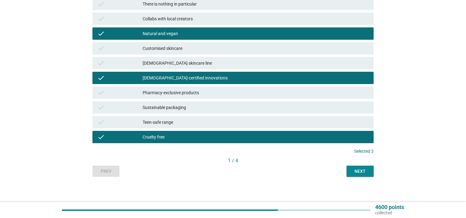
scroll to position [102, 0]
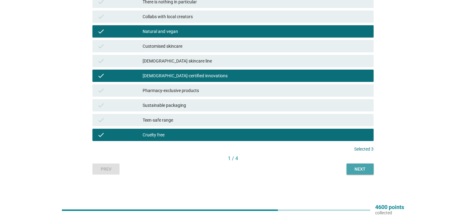
click at [353, 169] on div "Next" at bounding box center [359, 169] width 17 height 6
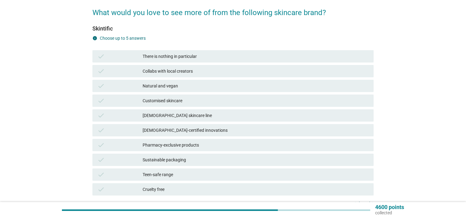
scroll to position [62, 0]
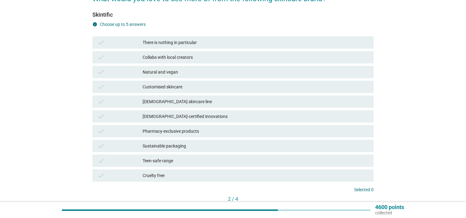
click at [220, 148] on div "Sustainable packaging" at bounding box center [256, 145] width 226 height 7
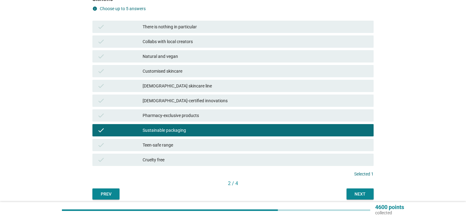
scroll to position [92, 0]
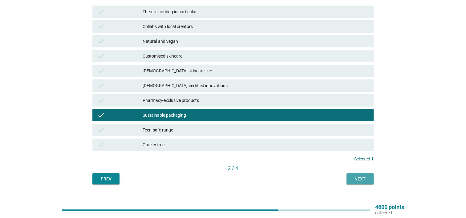
click at [353, 180] on div "Next" at bounding box center [359, 179] width 17 height 6
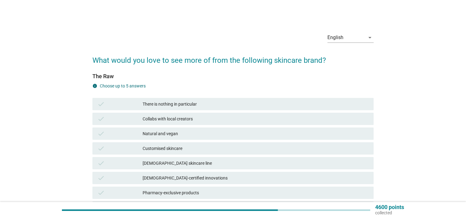
click at [217, 148] on div "Customised skincare" at bounding box center [256, 148] width 226 height 7
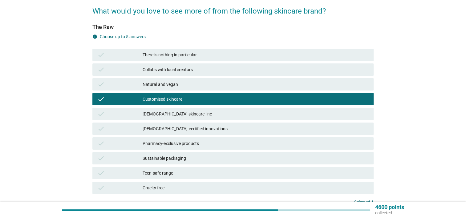
scroll to position [62, 0]
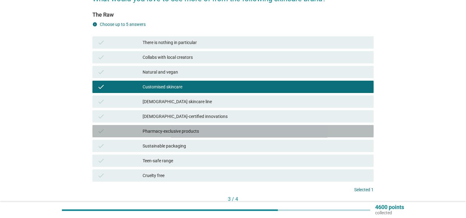
click at [217, 129] on div "Pharmacy-exclusive products" at bounding box center [256, 130] width 226 height 7
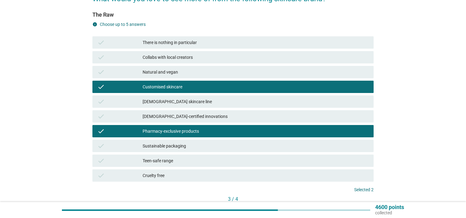
click at [221, 132] on div "Pharmacy-exclusive products" at bounding box center [256, 130] width 226 height 7
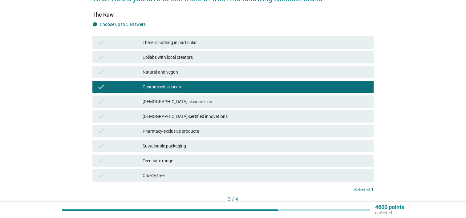
click at [220, 134] on div "Pharmacy-exclusive products" at bounding box center [256, 130] width 226 height 7
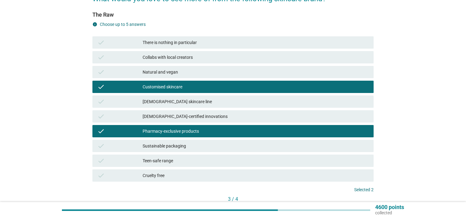
scroll to position [92, 0]
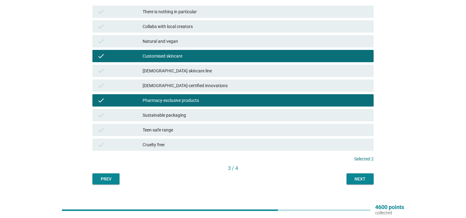
click at [367, 184] on button "Next" at bounding box center [359, 178] width 27 height 11
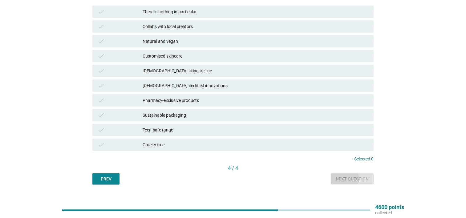
scroll to position [0, 0]
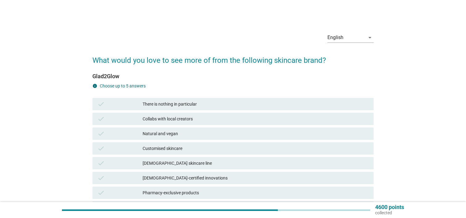
click at [204, 104] on div "There is nothing in particular" at bounding box center [256, 103] width 226 height 7
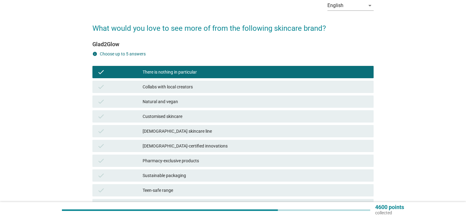
scroll to position [92, 0]
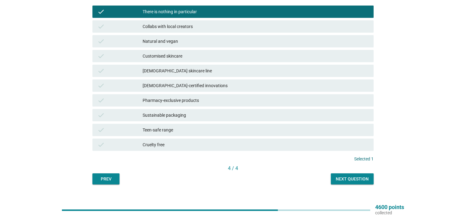
click at [347, 182] on div "Next question" at bounding box center [352, 179] width 33 height 6
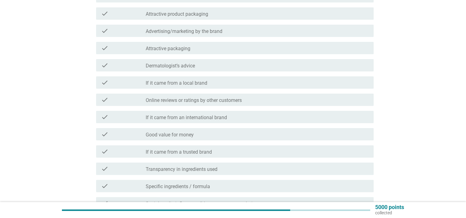
scroll to position [123, 0]
click at [220, 134] on div "check_box_outline_blank Good value for money" at bounding box center [257, 133] width 223 height 7
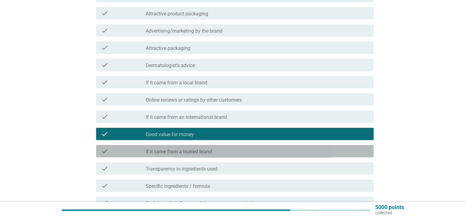
click at [228, 150] on div "check_box_outline_blank If it came from a trusted brand" at bounding box center [257, 150] width 223 height 7
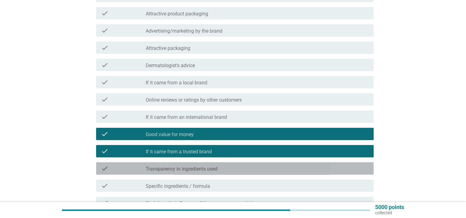
click at [240, 169] on div "check_box_outline_blank Transparency in ingredients used" at bounding box center [257, 168] width 223 height 7
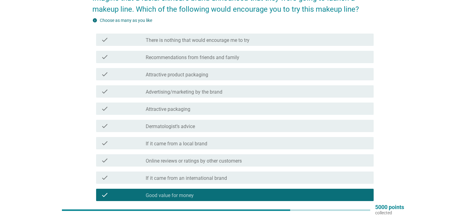
scroll to position [62, 0]
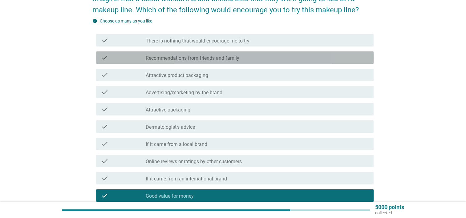
click at [256, 58] on div "check_box_outline_blank Recommendations from friends and family" at bounding box center [257, 57] width 223 height 7
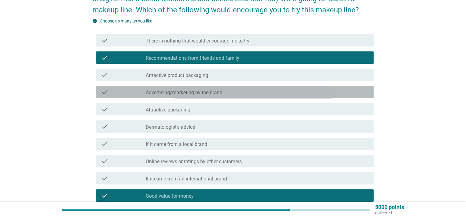
click at [244, 95] on div "check_box_outline_blank Advertising/marketing by the brand" at bounding box center [257, 91] width 223 height 7
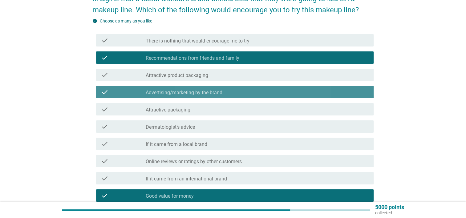
click at [244, 95] on div "check_box_outline_blank Advertising/marketing by the brand" at bounding box center [257, 91] width 223 height 7
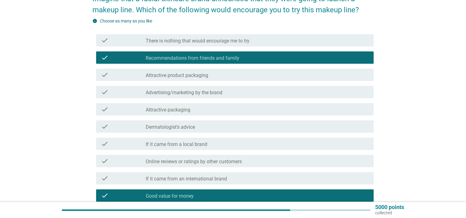
click at [243, 92] on div "check_box_outline_blank Advertising/marketing by the brand" at bounding box center [257, 91] width 223 height 7
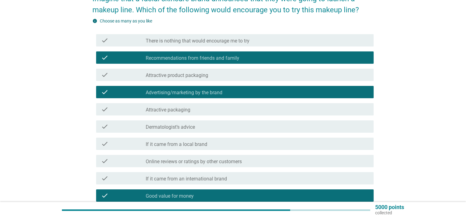
click at [240, 110] on div "check_box_outline_blank Attractive packaging" at bounding box center [257, 109] width 223 height 7
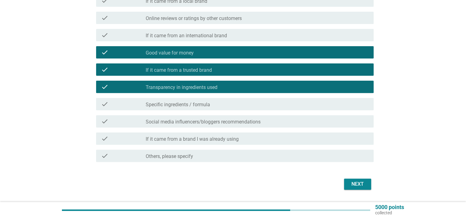
scroll to position [216, 0]
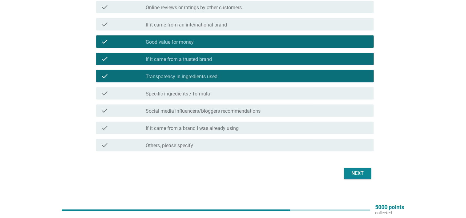
click at [356, 175] on div "Next" at bounding box center [357, 173] width 17 height 7
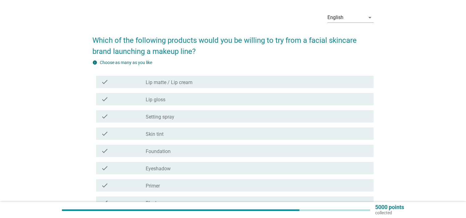
scroll to position [31, 0]
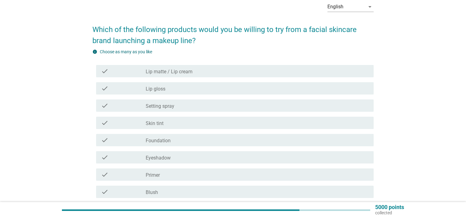
click at [171, 194] on div "check_box_outline_blank Blush" at bounding box center [257, 191] width 223 height 7
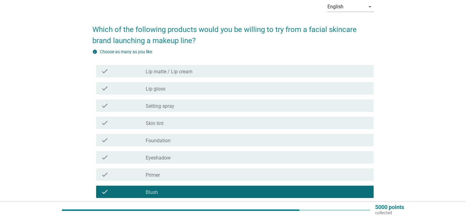
click at [194, 142] on div "check_box_outline_blank Foundation" at bounding box center [257, 139] width 223 height 7
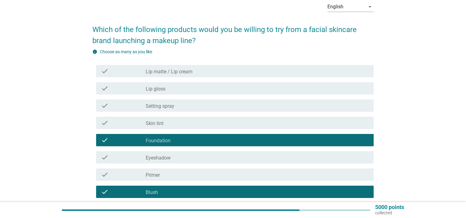
scroll to position [123, 0]
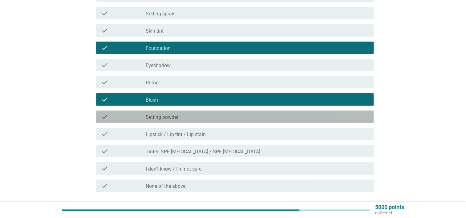
click at [255, 119] on div "check_box_outline_blank Setting powder" at bounding box center [257, 116] width 223 height 7
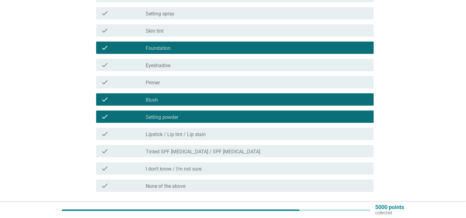
scroll to position [154, 0]
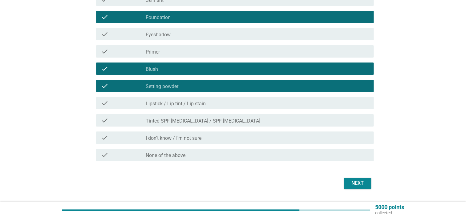
click at [349, 182] on div "Next" at bounding box center [357, 182] width 17 height 7
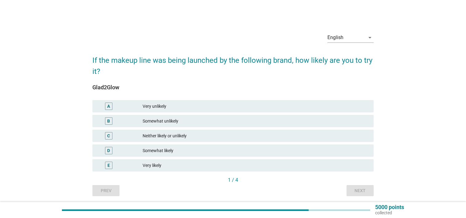
click at [186, 136] on div "Neither likely or unlikely" at bounding box center [256, 135] width 226 height 7
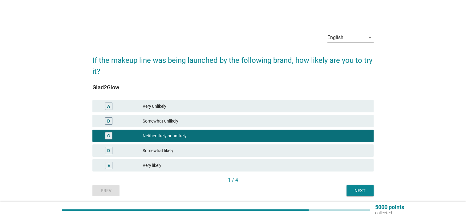
click at [357, 188] on div "Next" at bounding box center [359, 191] width 17 height 6
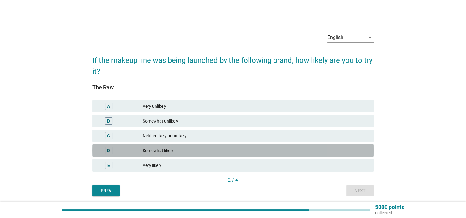
click at [329, 148] on div "Somewhat likely" at bounding box center [256, 150] width 226 height 7
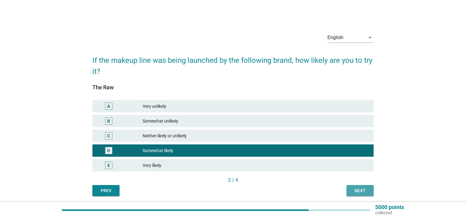
click at [361, 190] on div "Next" at bounding box center [359, 191] width 17 height 6
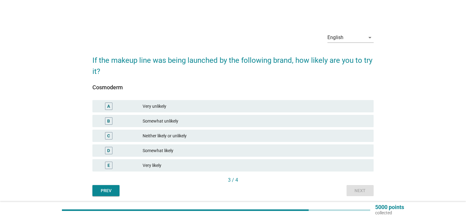
click at [270, 135] on div "Neither likely or unlikely" at bounding box center [256, 135] width 226 height 7
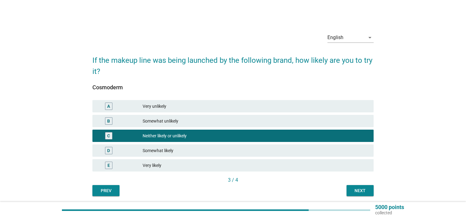
click at [357, 188] on div "Next" at bounding box center [359, 191] width 17 height 6
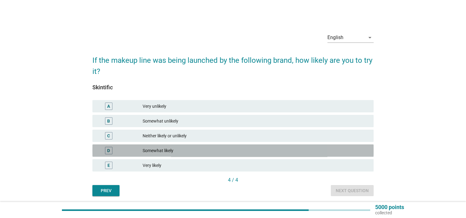
click at [236, 151] on div "Somewhat likely" at bounding box center [256, 150] width 226 height 7
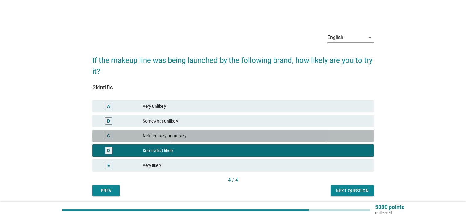
click at [318, 138] on div "Neither likely or unlikely" at bounding box center [256, 135] width 226 height 7
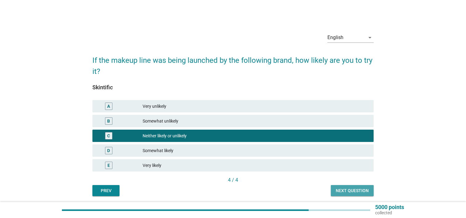
click at [355, 188] on div "Next question" at bounding box center [352, 191] width 33 height 6
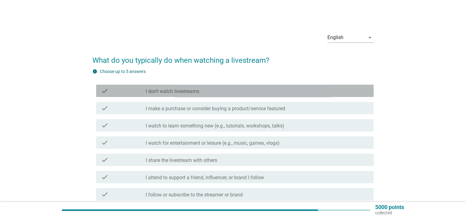
click at [275, 89] on div "check_box_outline_blank I don’t watch livestreams" at bounding box center [257, 90] width 223 height 7
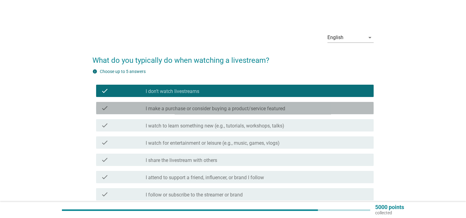
click at [292, 110] on div "check_box_outline_blank I make a purchase or consider buying a product/service …" at bounding box center [257, 107] width 223 height 7
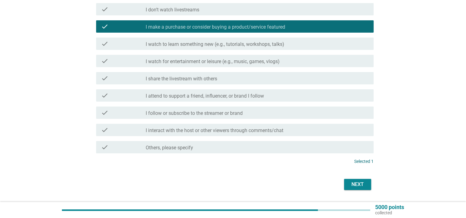
scroll to position [92, 0]
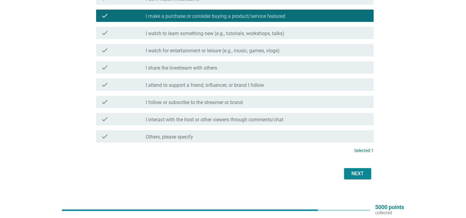
click at [351, 169] on button "Next" at bounding box center [357, 173] width 27 height 11
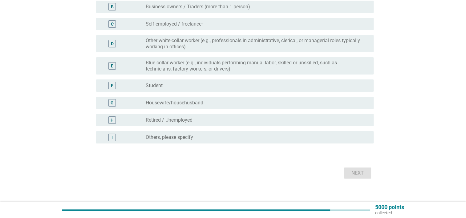
scroll to position [0, 0]
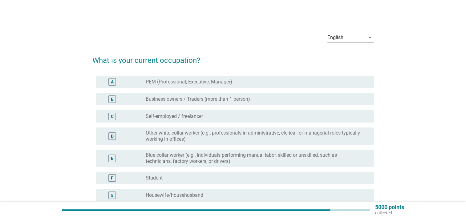
click at [287, 134] on label "Other white-collar worker (e.g., professionals in administrative, clerical, or …" at bounding box center [255, 136] width 218 height 12
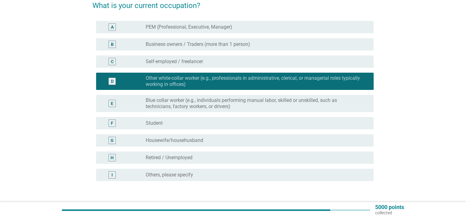
scroll to position [92, 0]
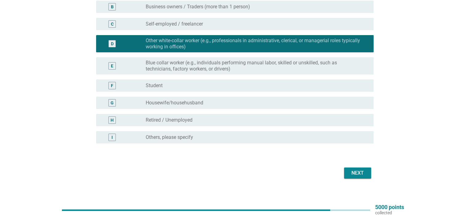
click at [356, 172] on div "Next" at bounding box center [357, 172] width 17 height 7
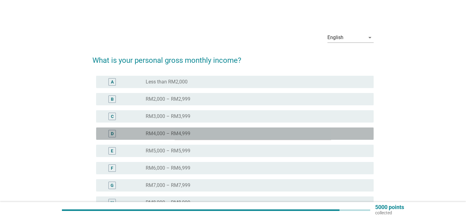
click at [227, 131] on div "radio_button_unchecked RM4,000 – RM4,999" at bounding box center [255, 134] width 218 height 6
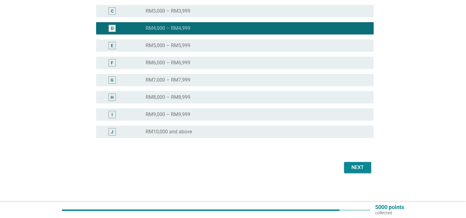
scroll to position [106, 0]
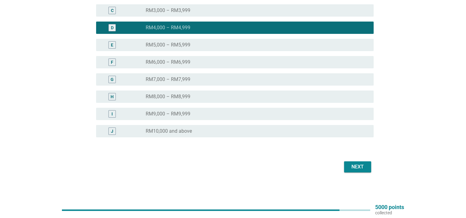
click at [355, 167] on div "Next" at bounding box center [357, 166] width 17 height 7
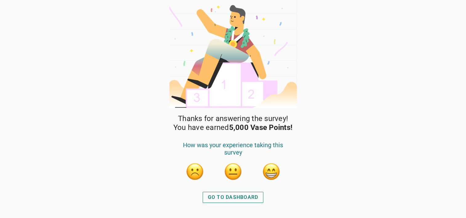
click at [309, 181] on div "Thanks for answering the survey! You have earned 5,000 Vase Points! How was you…" at bounding box center [233, 109] width 466 height 218
click at [243, 200] on div "GO TO DASHBOARD" at bounding box center [233, 197] width 50 height 7
